Goal: Transaction & Acquisition: Purchase product/service

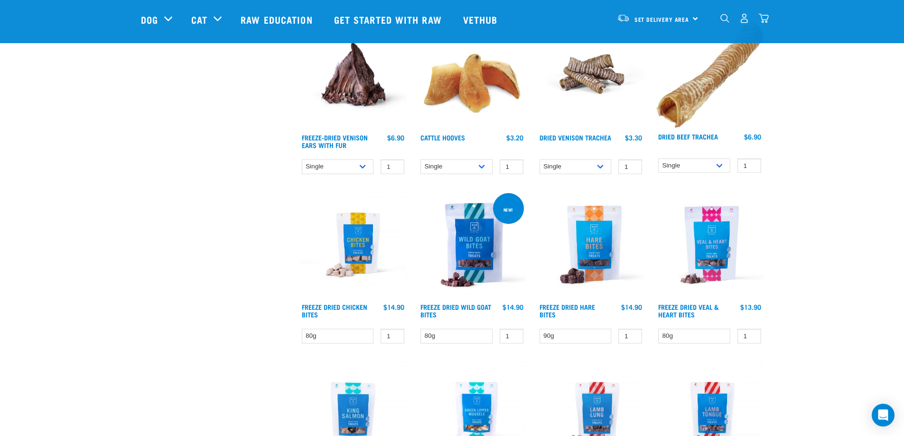
scroll to position [1139, 0]
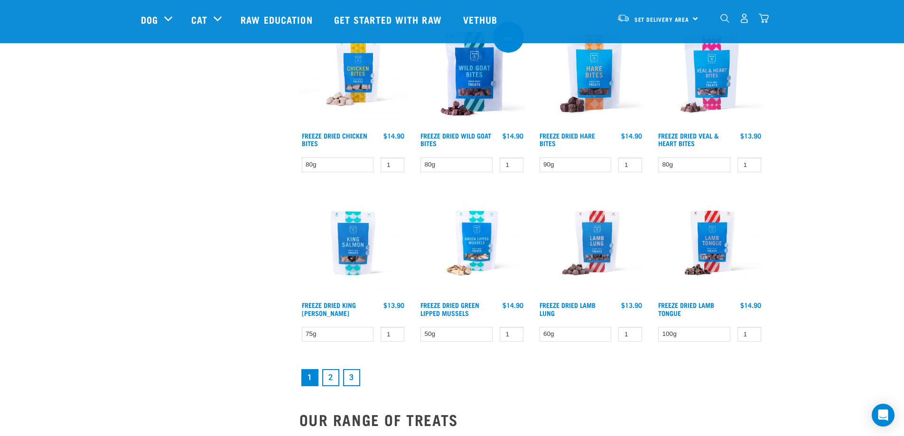
click at [327, 379] on link "2" at bounding box center [330, 377] width 17 height 17
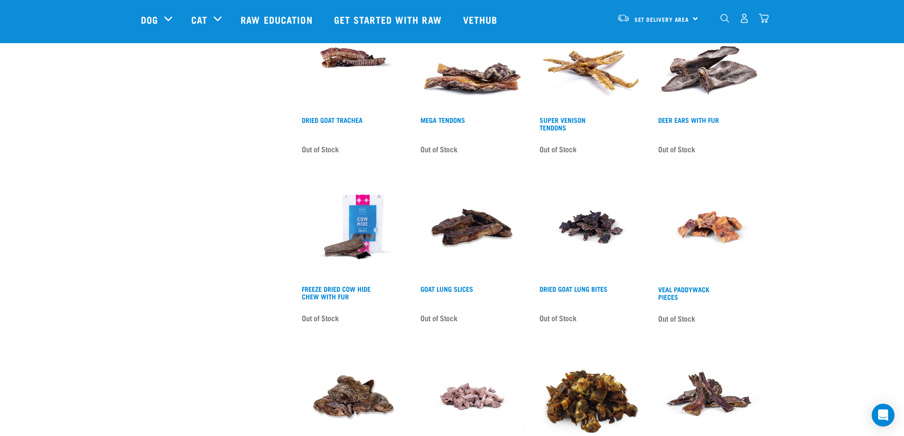
scroll to position [1186, 0]
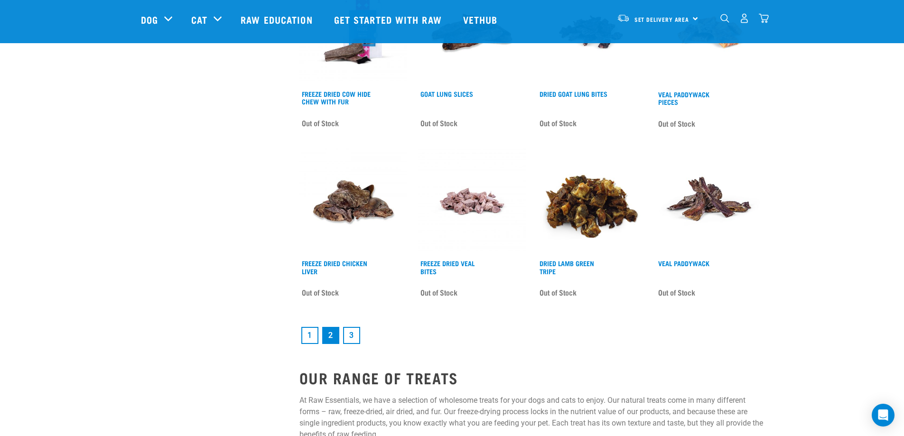
click at [347, 337] on link "3" at bounding box center [351, 335] width 17 height 17
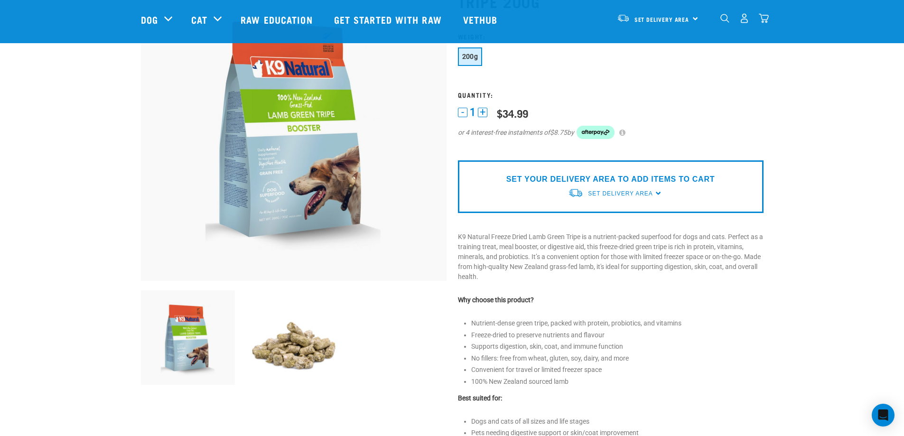
scroll to position [237, 0]
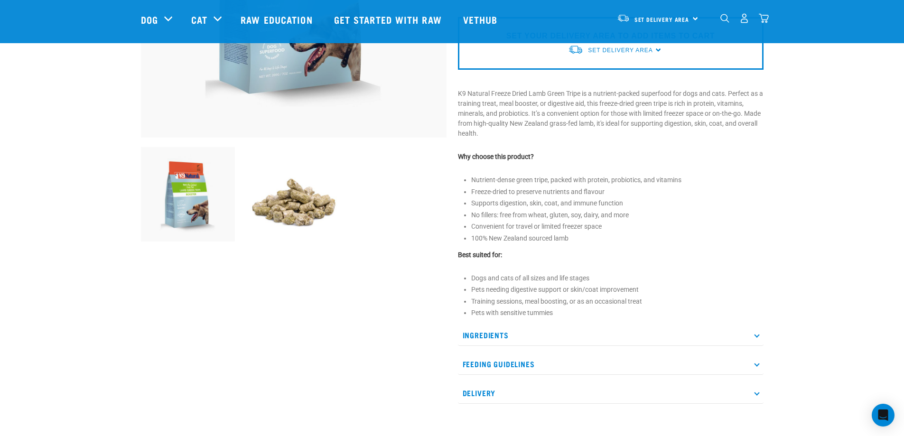
click at [290, 186] on img at bounding box center [293, 194] width 94 height 94
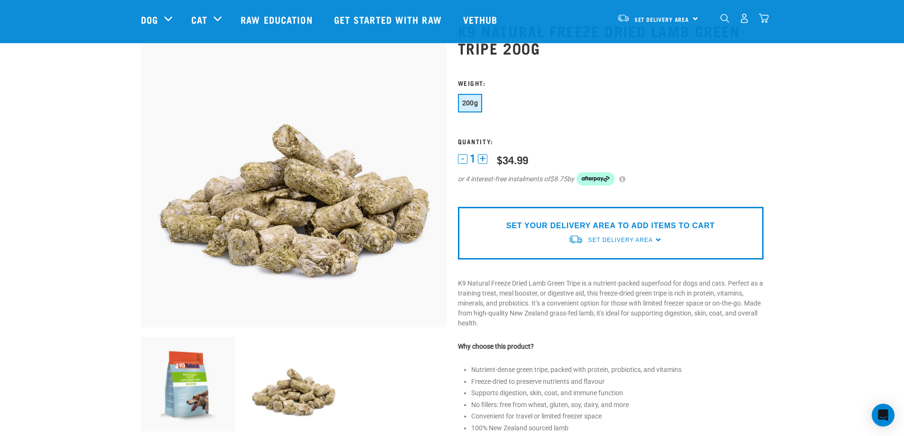
scroll to position [0, 0]
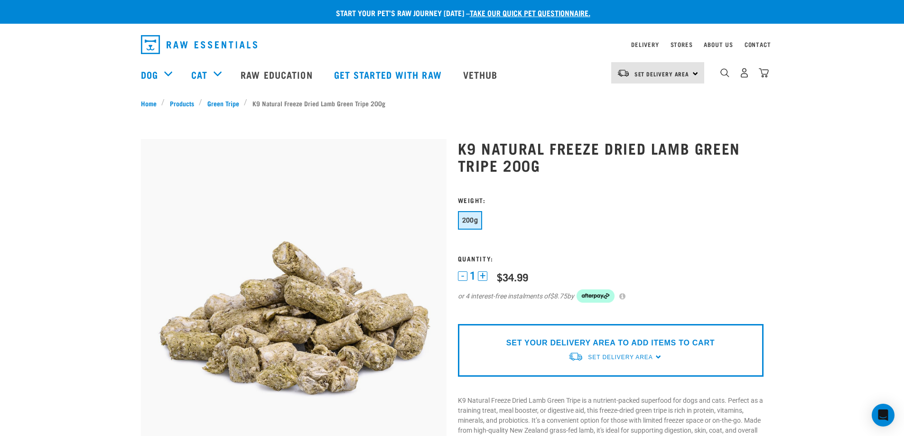
click at [292, 286] on img at bounding box center [294, 292] width 306 height 306
click at [300, 389] on img at bounding box center [294, 292] width 306 height 306
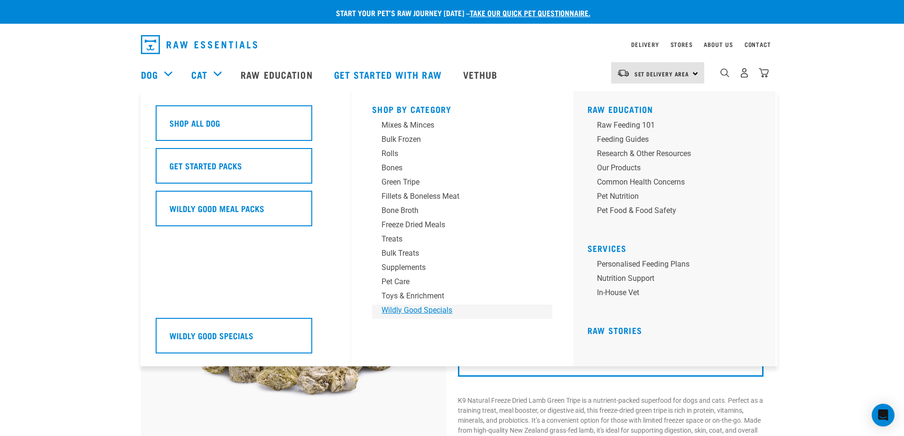
click at [421, 312] on div "Wildly Good Specials" at bounding box center [456, 310] width 148 height 11
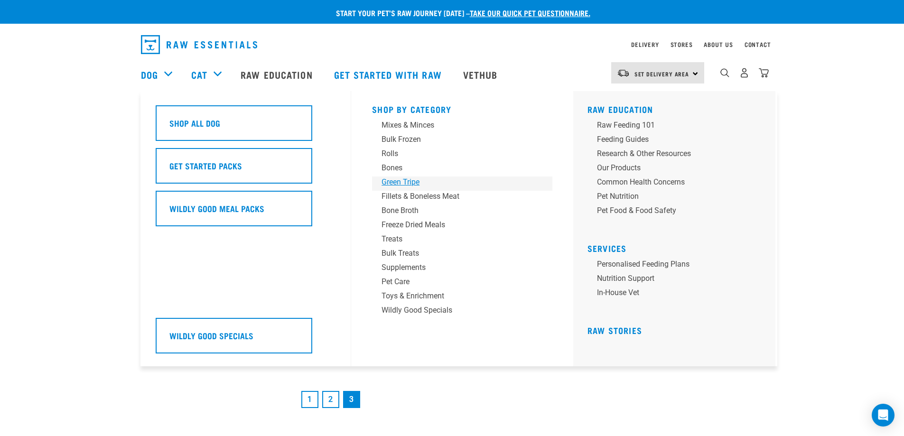
click at [406, 177] on div "Green Tripe" at bounding box center [456, 182] width 148 height 11
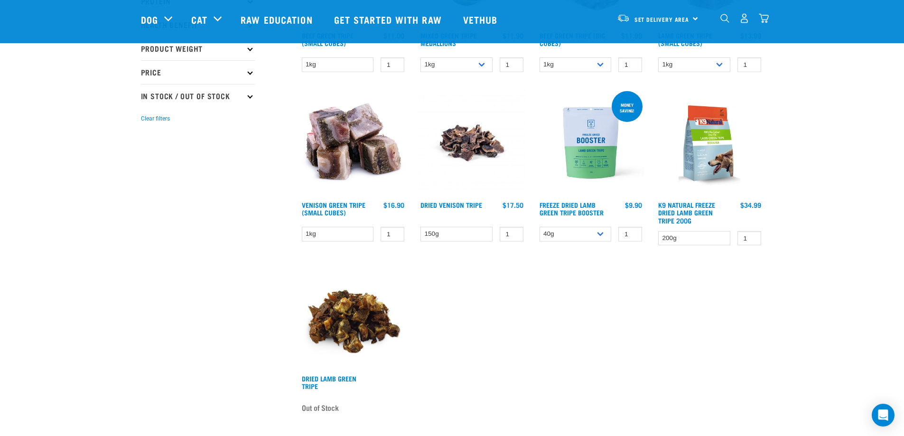
scroll to position [237, 0]
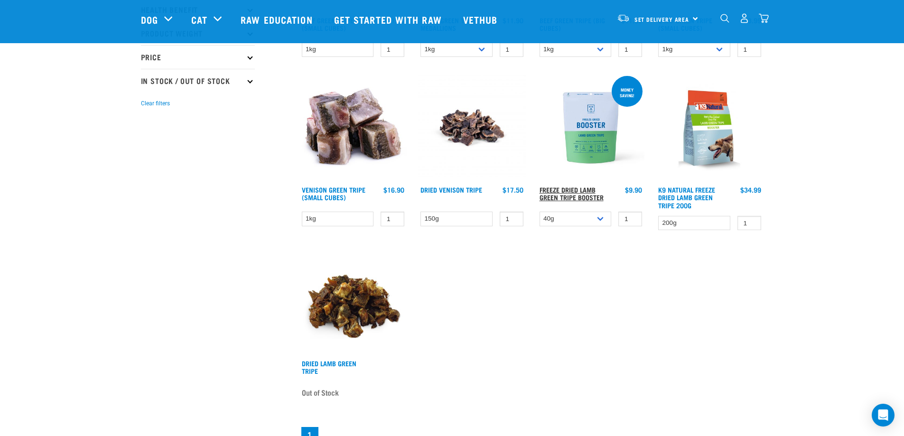
click at [592, 198] on link "Freeze Dried Lamb Green Tripe Booster" at bounding box center [572, 193] width 64 height 11
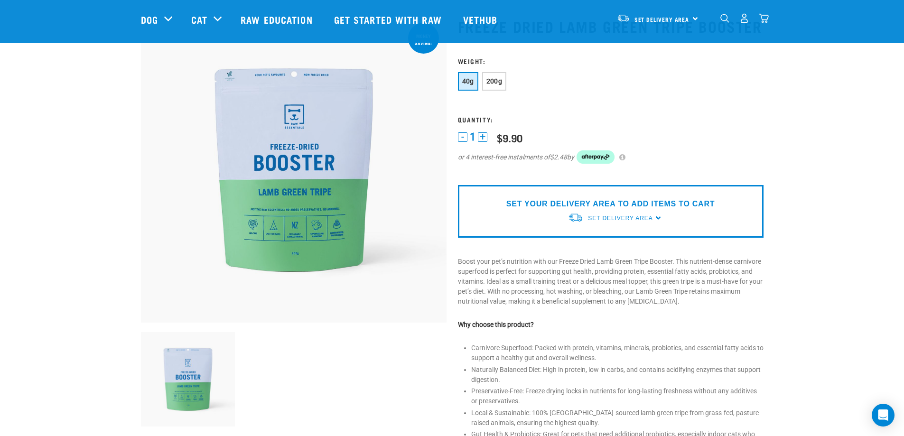
scroll to position [47, 0]
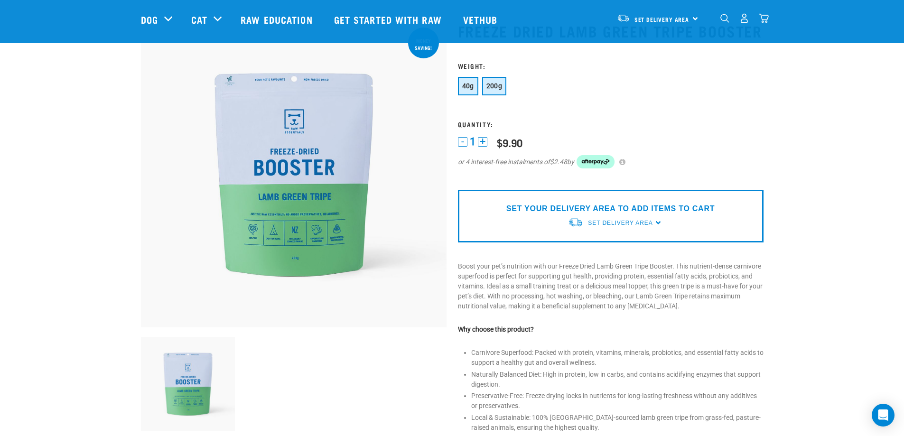
click at [494, 81] on button "200g" at bounding box center [494, 86] width 25 height 19
click at [493, 89] on span "200g" at bounding box center [494, 86] width 16 height 8
click at [468, 88] on span "40g" at bounding box center [468, 86] width 12 height 8
click at [496, 91] on button "200g" at bounding box center [494, 86] width 25 height 19
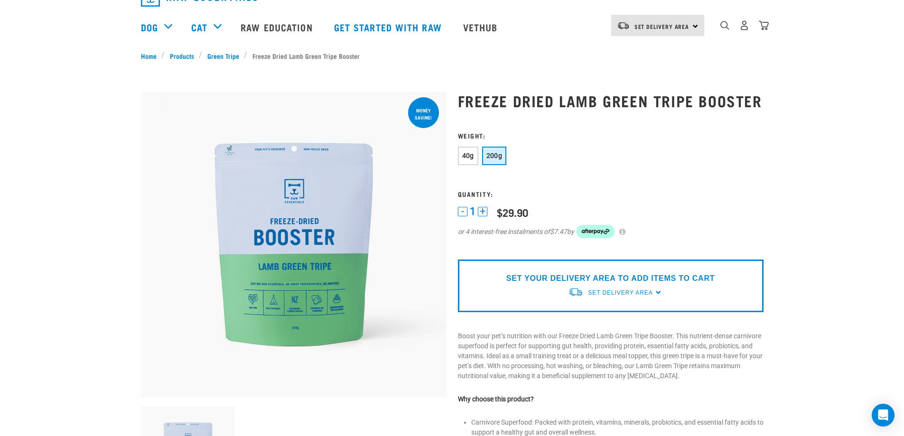
scroll to position [0, 0]
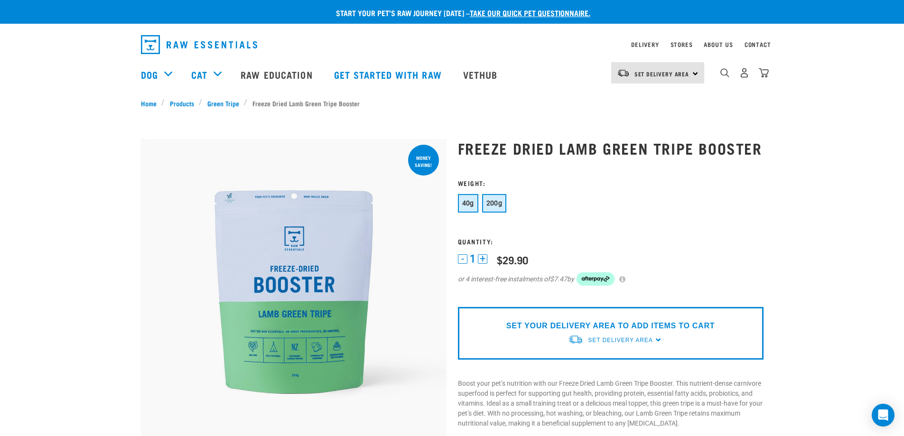
click at [468, 202] on span "40g" at bounding box center [468, 203] width 12 height 8
click at [492, 204] on span "200g" at bounding box center [494, 203] width 16 height 8
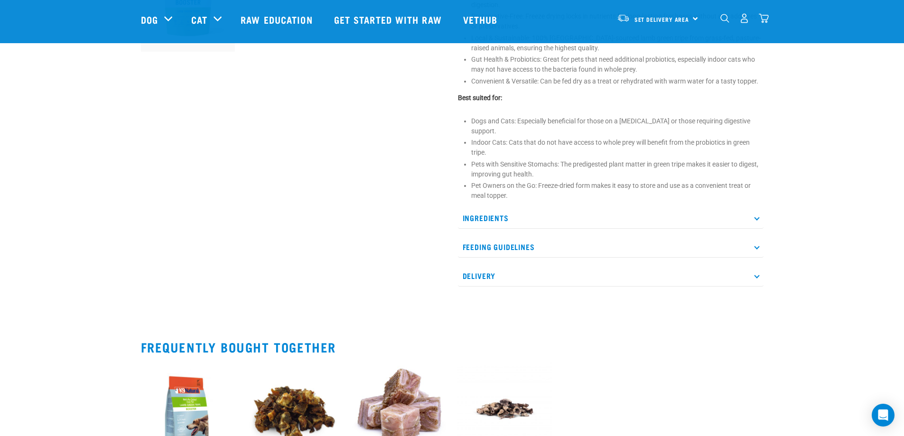
scroll to position [569, 0]
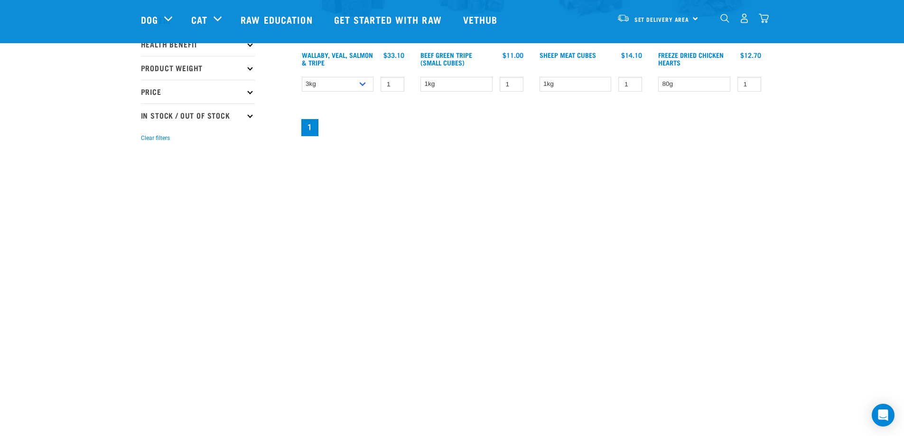
scroll to position [142, 0]
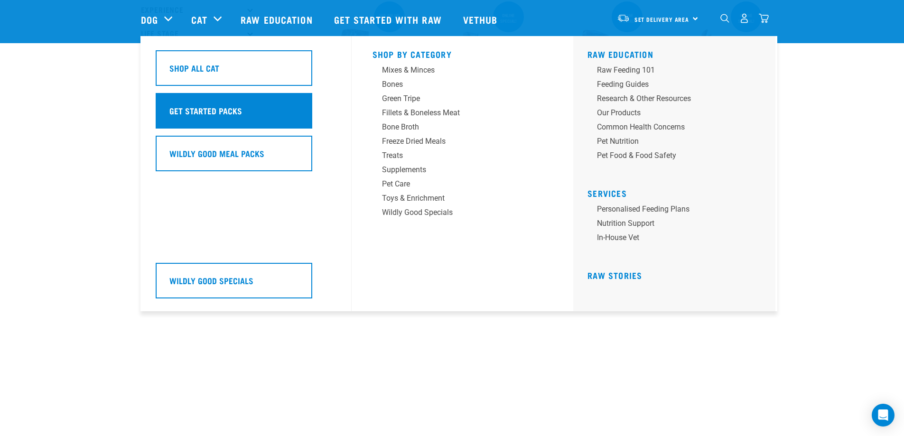
click at [257, 112] on div "Get Started Packs" at bounding box center [234, 111] width 157 height 36
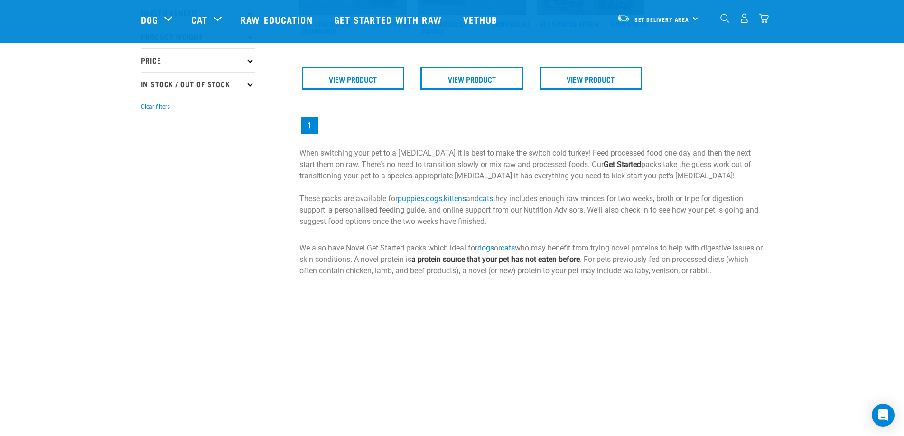
scroll to position [332, 0]
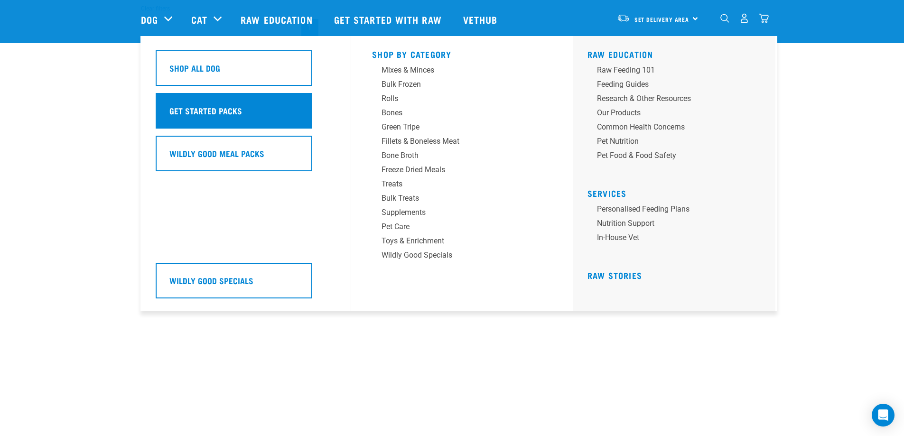
click at [177, 122] on div "Get Started Packs" at bounding box center [234, 111] width 157 height 36
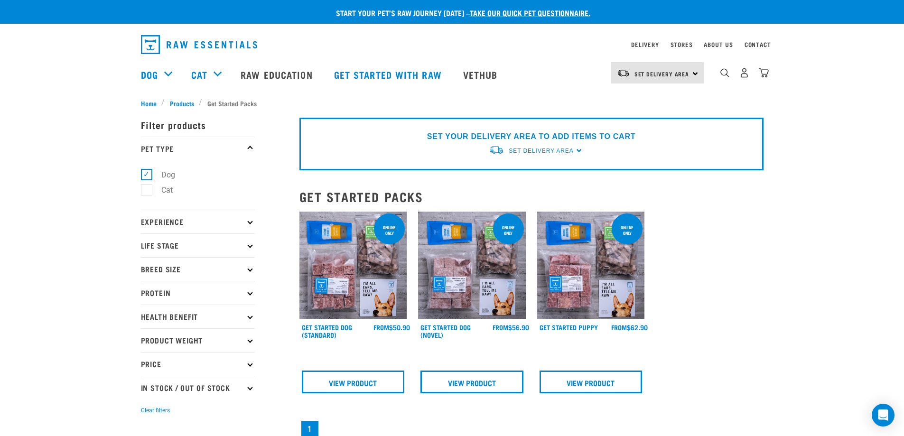
click at [159, 46] on img "dropdown navigation" at bounding box center [199, 44] width 116 height 19
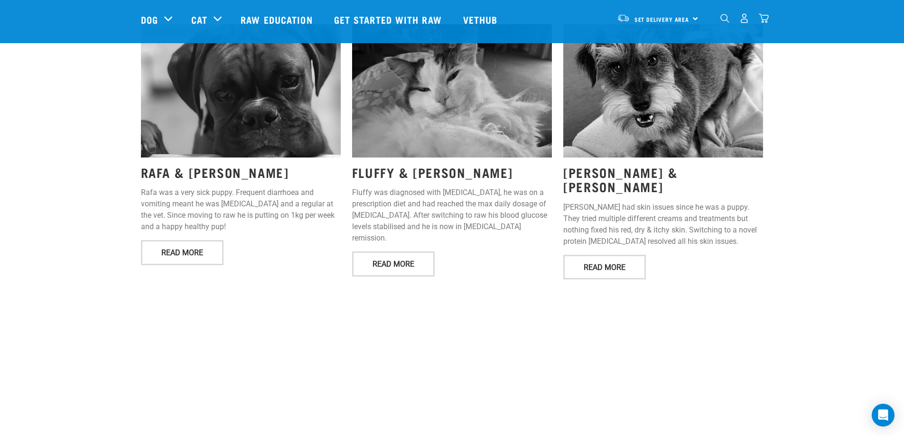
scroll to position [1186, 0]
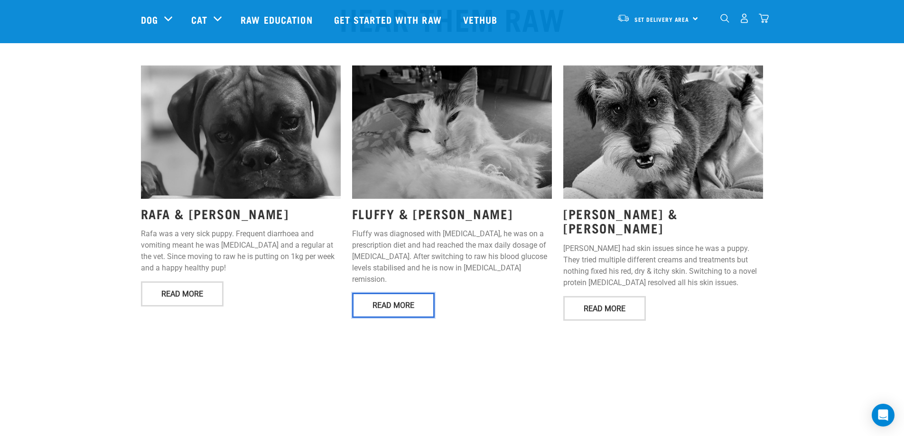
click at [385, 293] on link "Read More" at bounding box center [393, 305] width 83 height 25
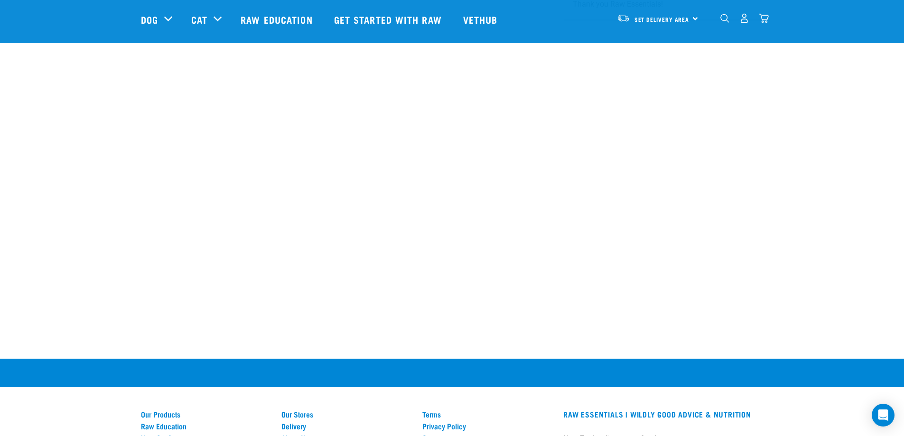
scroll to position [6190, 0]
